Goal: Task Accomplishment & Management: Use online tool/utility

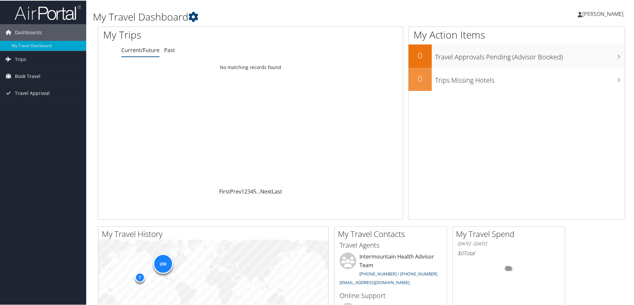
click at [592, 12] on span "[PERSON_NAME]" at bounding box center [602, 13] width 41 height 7
click at [567, 61] on link "View Travel Profile" at bounding box center [585, 58] width 74 height 11
click at [40, 77] on span "Book Travel" at bounding box center [28, 75] width 26 height 17
click at [36, 105] on link "Book/Manage Online Trips" at bounding box center [43, 109] width 86 height 10
click at [24, 107] on link "Book/Manage Online Trips" at bounding box center [43, 109] width 86 height 10
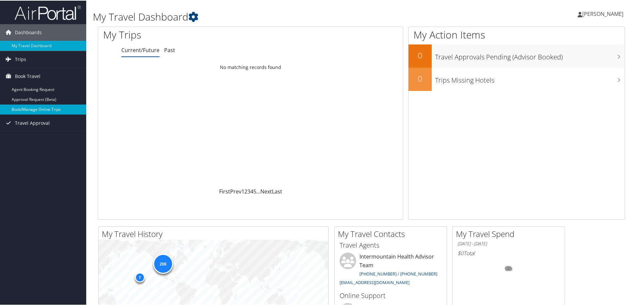
click at [57, 111] on link "Book/Manage Online Trips" at bounding box center [43, 109] width 86 height 10
